Goal: Task Accomplishment & Management: Complete application form

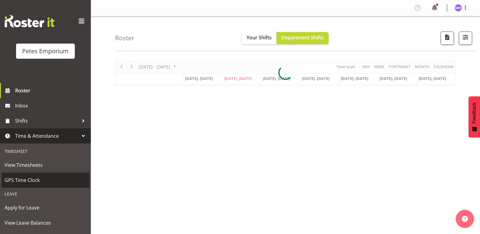
click at [54, 184] on span "GPS Time Clock" at bounding box center [46, 180] width 82 height 9
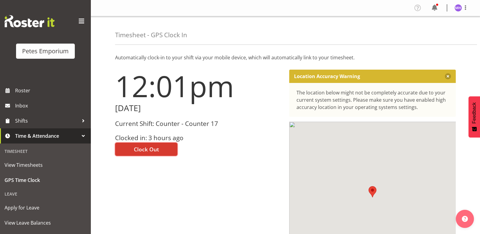
drag, startPoint x: 153, startPoint y: 149, endPoint x: 485, endPoint y: 73, distance: 340.1
click at [156, 149] on span "Clock Out" at bounding box center [146, 149] width 25 height 8
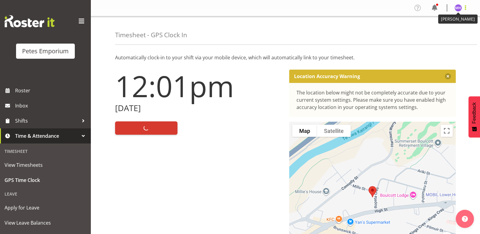
click at [462, 6] on span at bounding box center [465, 7] width 7 height 7
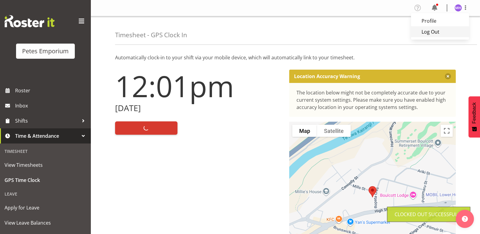
click at [454, 30] on link "Log Out" at bounding box center [440, 31] width 58 height 11
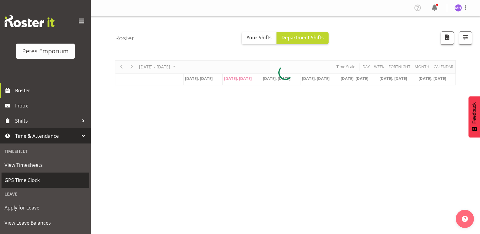
click at [44, 179] on span "GPS Time Clock" at bounding box center [46, 180] width 82 height 9
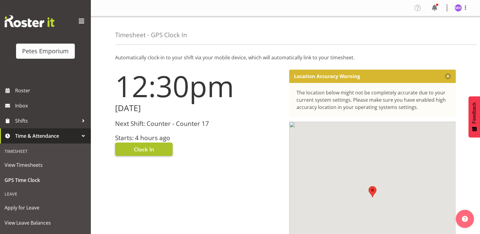
click at [147, 151] on span "Clock In" at bounding box center [144, 149] width 20 height 8
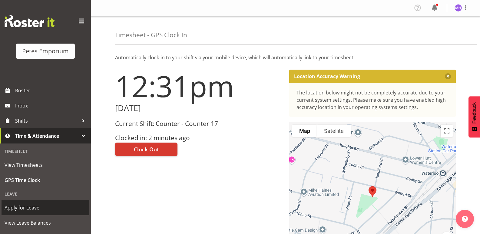
click at [23, 207] on span "Apply for Leave" at bounding box center [46, 207] width 82 height 9
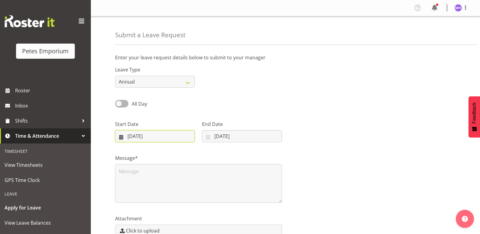
click at [161, 137] on input "23/09/2025" at bounding box center [155, 136] width 80 height 12
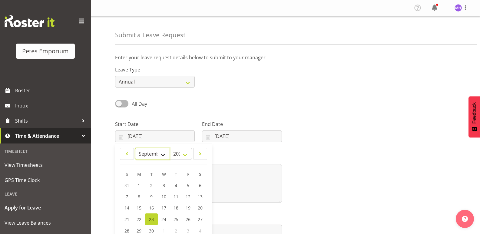
drag, startPoint x: 156, startPoint y: 152, endPoint x: 164, endPoint y: 164, distance: 14.5
click at [156, 152] on select "January February March April May June July August September October November De…" at bounding box center [152, 154] width 35 height 12
select select "11"
click at [135, 148] on select "January February March April May June July August September October November De…" at bounding box center [152, 154] width 35 height 12
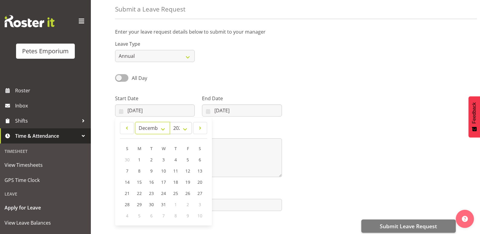
scroll to position [61, 0]
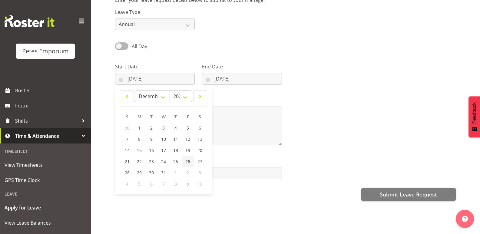
click at [188, 161] on span "26" at bounding box center [187, 162] width 5 height 6
type input "26/12/2025"
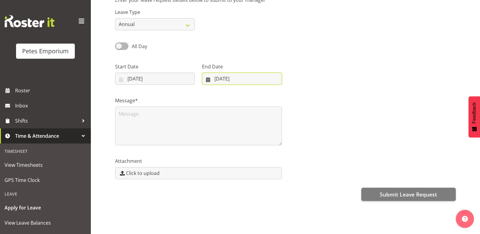
click at [247, 74] on input "23/09/2025" at bounding box center [242, 79] width 80 height 12
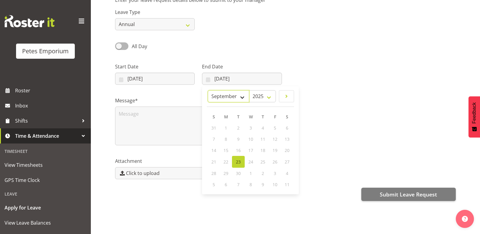
click at [233, 95] on select "January February March April May June July August September October November De…" at bounding box center [229, 96] width 42 height 12
click at [263, 93] on select "2035 2034 2033 2032 2031 2030 2029 2028 2027 2026 2025" at bounding box center [262, 96] width 27 height 12
select select "2026"
click at [256, 90] on select "2035 2034 2033 2032 2031 2030 2029 2028 2027 2026 2025" at bounding box center [262, 96] width 27 height 12
click at [236, 94] on select "January February March April May June July August September October November De…" at bounding box center [239, 96] width 35 height 12
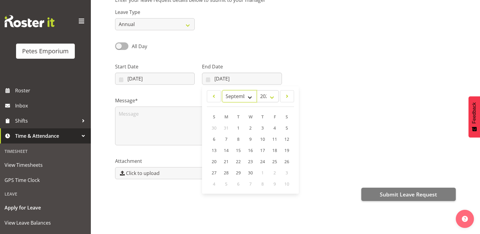
select select "0"
click at [222, 90] on select "January February March April May June July August September October November De…" at bounding box center [239, 96] width 35 height 12
click at [287, 126] on span "3" at bounding box center [287, 128] width 2 height 6
type input "03/01/2026"
click at [300, 143] on div "Message*" at bounding box center [286, 119] width 348 height 61
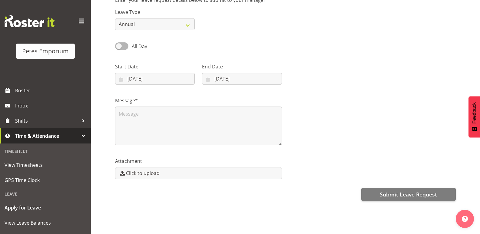
scroll to position [0, 0]
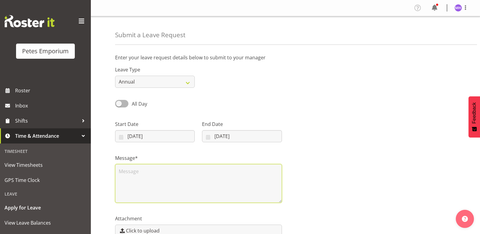
click at [243, 176] on textarea at bounding box center [198, 183] width 167 height 39
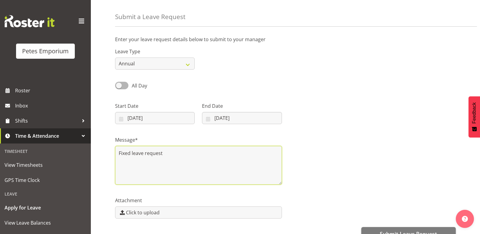
scroll to position [62, 0]
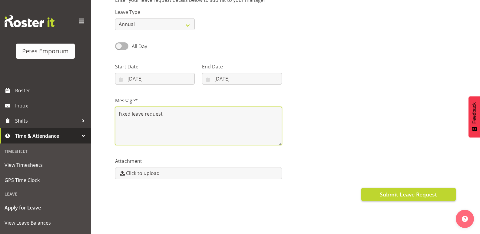
type textarea "Fixed leave request"
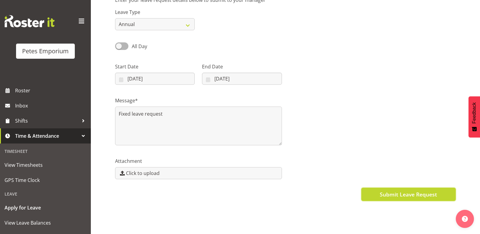
click at [410, 191] on span "Submit Leave Request" at bounding box center [408, 195] width 57 height 8
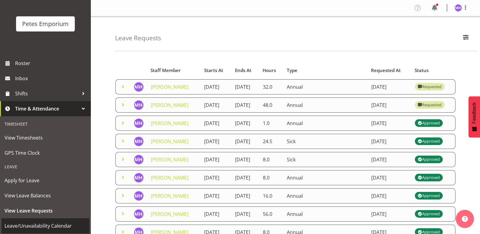
scroll to position [43, 0]
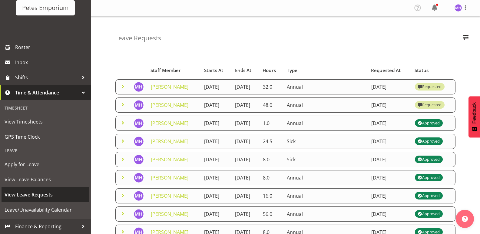
click at [47, 200] on link "View Leave Requests" at bounding box center [46, 194] width 88 height 15
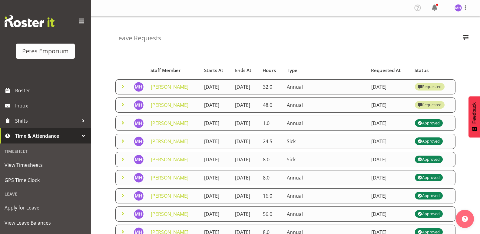
click at [148, 98] on td "[PERSON_NAME]" at bounding box center [173, 105] width 53 height 15
click at [352, 105] on td "Annual" at bounding box center [325, 105] width 85 height 15
click at [124, 103] on span at bounding box center [122, 104] width 7 height 7
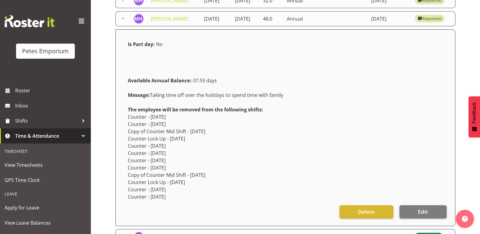
scroll to position [91, 0]
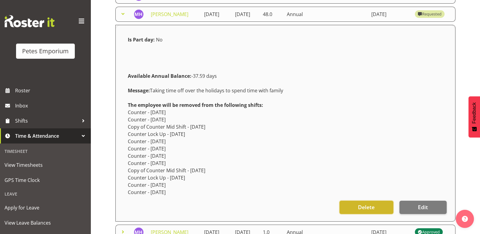
click at [354, 210] on button "Delete" at bounding box center [367, 207] width 54 height 13
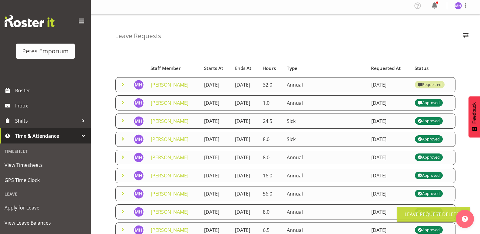
scroll to position [0, 0]
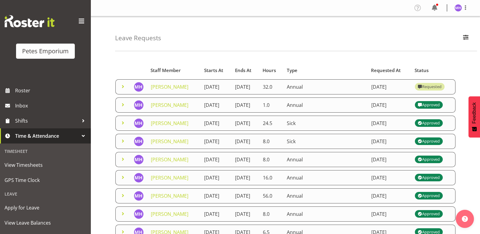
click at [122, 85] on span at bounding box center [122, 86] width 7 height 7
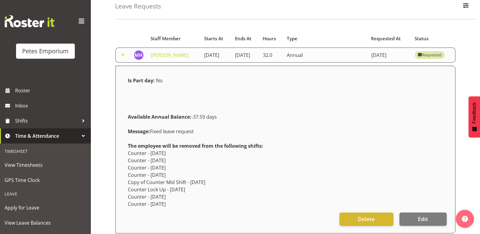
scroll to position [91, 0]
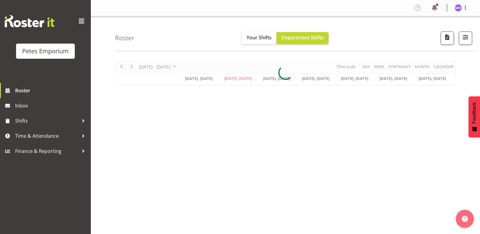
click at [458, 8] on img at bounding box center [458, 7] width 7 height 7
click at [442, 34] on link "Log Out" at bounding box center [440, 31] width 58 height 11
